Goal: Task Accomplishment & Management: Complete application form

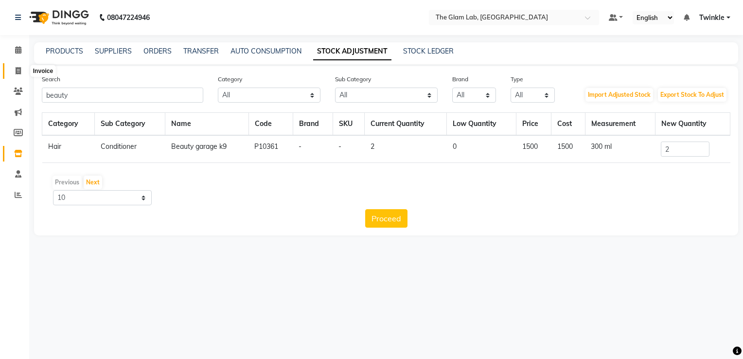
click at [14, 69] on span at bounding box center [18, 71] width 17 height 11
select select "4136"
select select "service"
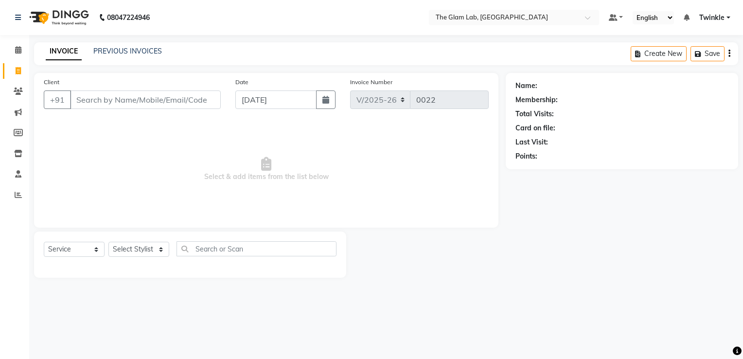
click at [124, 108] on input "Client" at bounding box center [145, 99] width 151 height 18
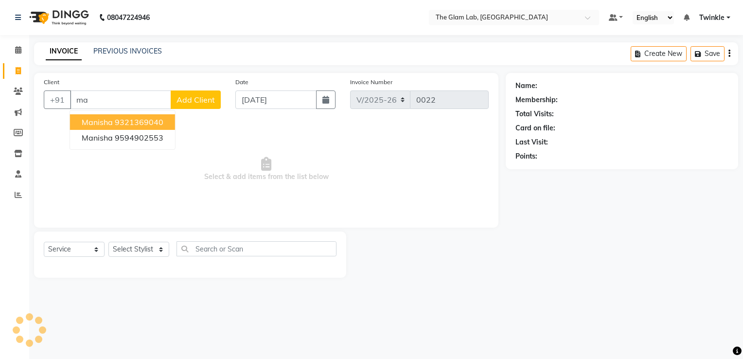
type input "m"
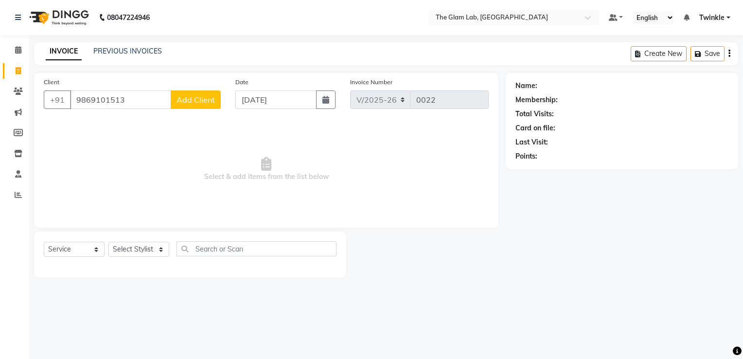
type input "9869101513"
click at [195, 97] on span "Add Client" at bounding box center [196, 100] width 38 height 10
select select "22"
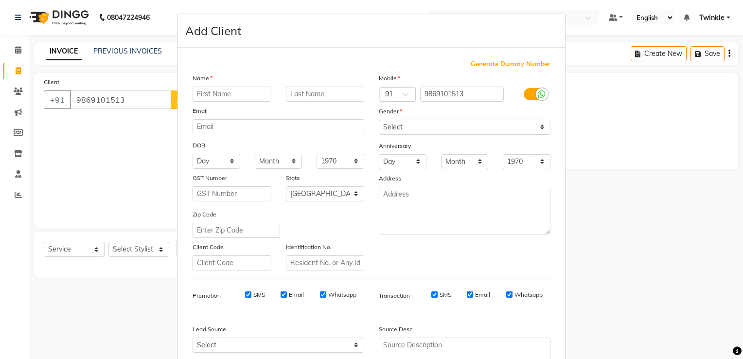
click at [198, 97] on input "text" at bounding box center [232, 94] width 79 height 15
type input "Manisha"
click at [287, 92] on input "text" at bounding box center [325, 94] width 79 height 15
type input "[DEMOGRAPHIC_DATA]"
click at [484, 127] on select "Select [DEMOGRAPHIC_DATA] [DEMOGRAPHIC_DATA] Other Prefer Not To Say" at bounding box center [465, 127] width 172 height 15
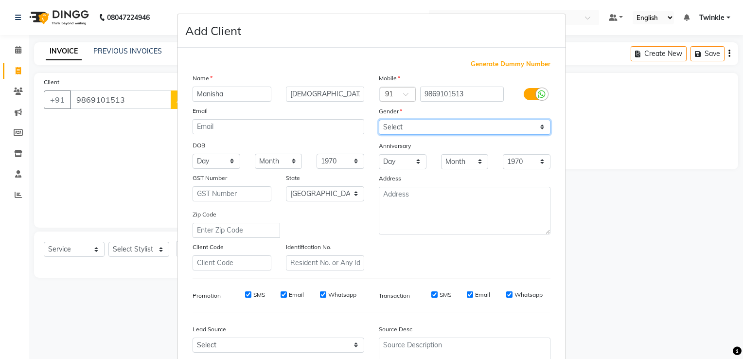
select select "[DEMOGRAPHIC_DATA]"
click at [379, 120] on select "Select [DEMOGRAPHIC_DATA] [DEMOGRAPHIC_DATA] Other Prefer Not To Say" at bounding box center [465, 127] width 172 height 15
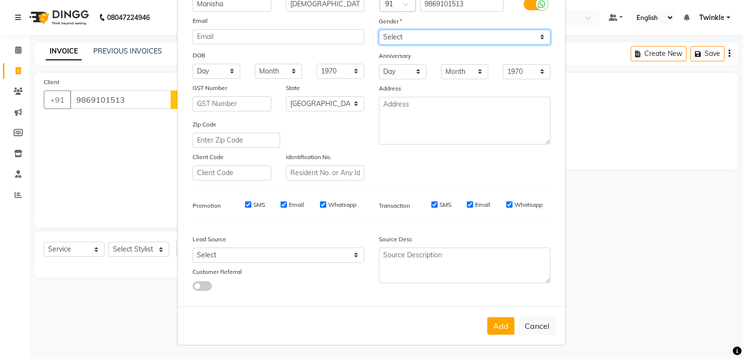
scroll to position [94, 0]
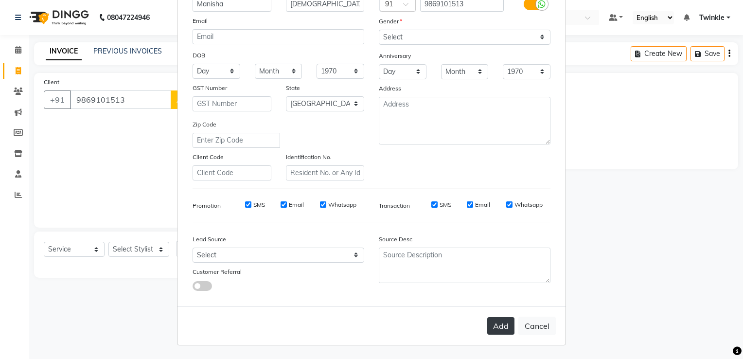
click at [496, 324] on button "Add" at bounding box center [500, 326] width 27 height 18
select select
select select "null"
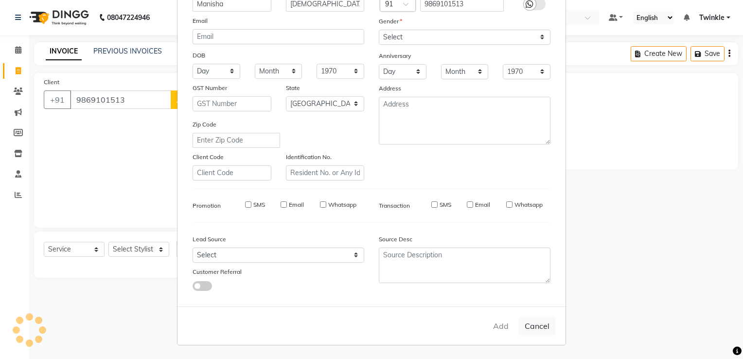
select select
checkbox input "false"
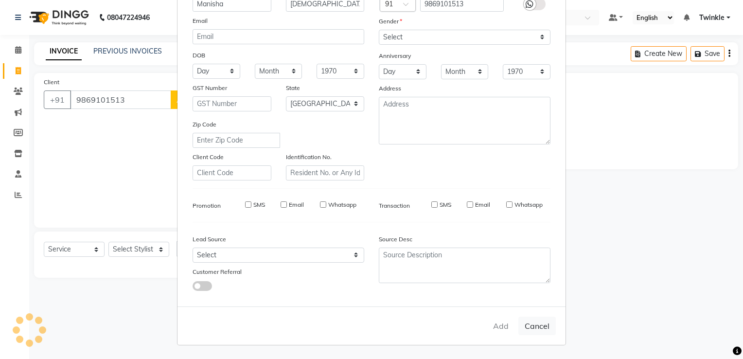
checkbox input "false"
